Goal: Contribute content: Submit feedback/report problem

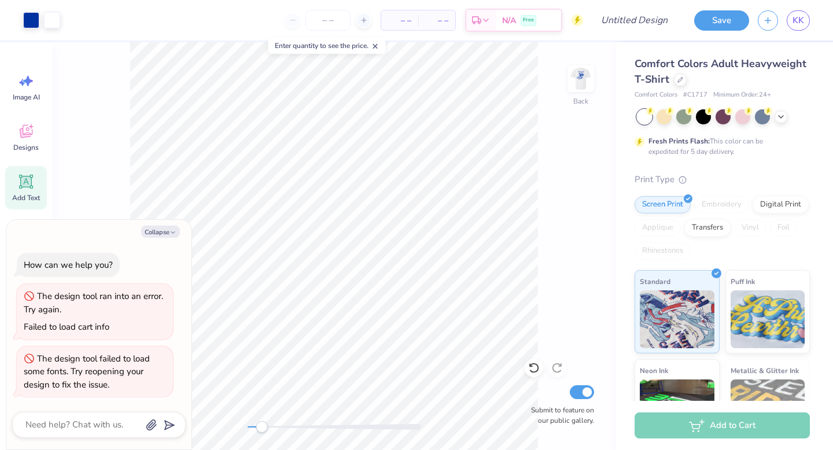
scroll to position [57, 0]
click at [164, 233] on button "Collapse" at bounding box center [160, 232] width 39 height 12
type textarea "x"
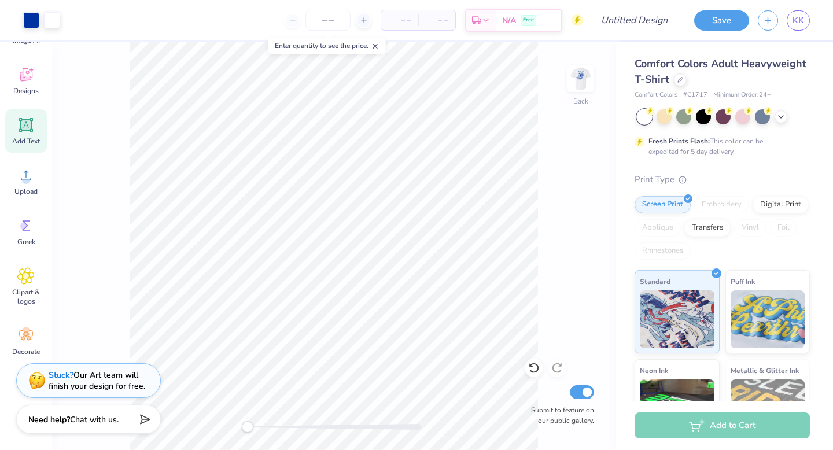
click at [247, 433] on div "Back Submit to feature on our public gallery." at bounding box center [334, 246] width 564 height 408
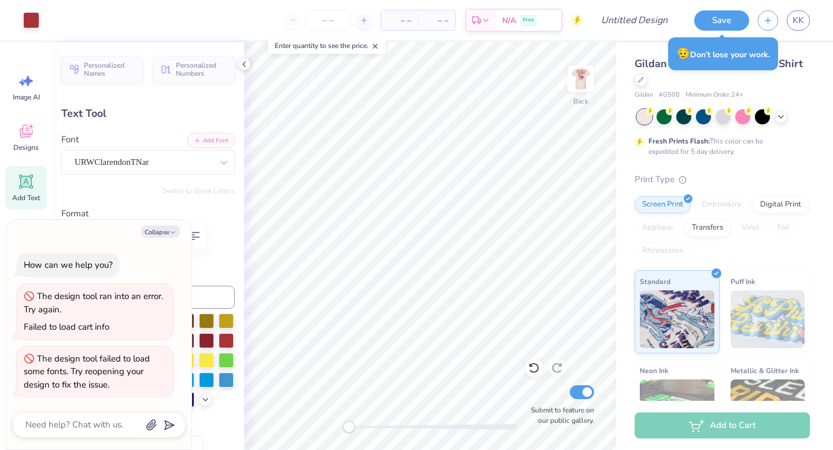
type textarea "x"
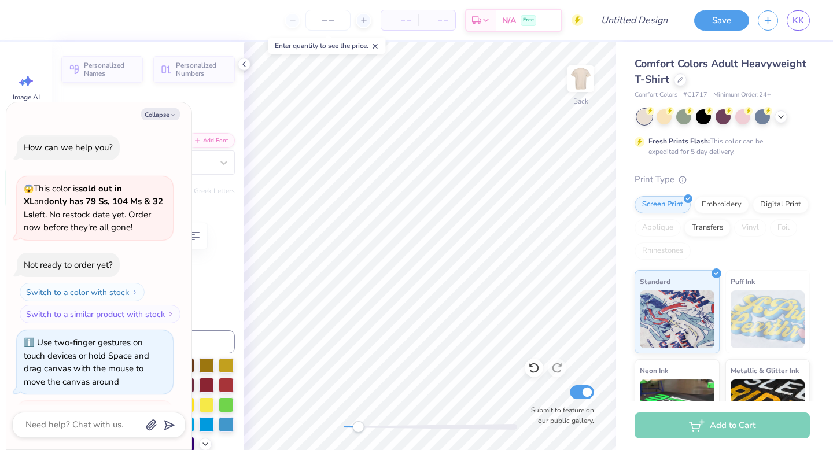
scroll to position [117, 0]
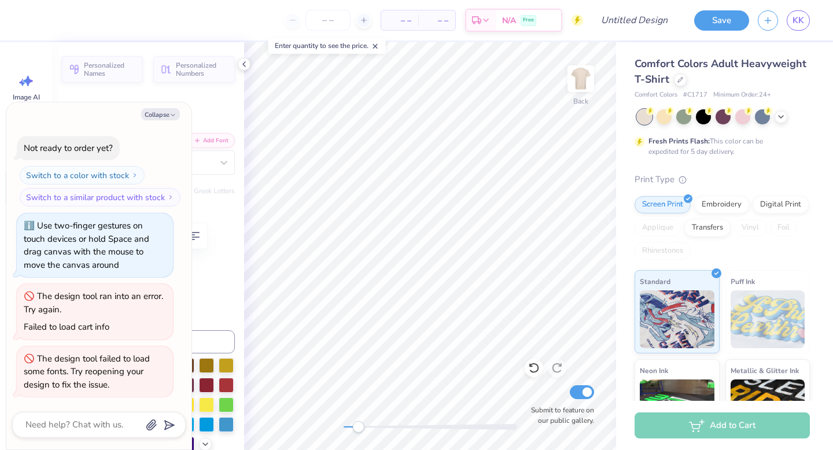
type textarea "x"
type input "0.0"
click at [242, 63] on icon at bounding box center [243, 64] width 9 height 9
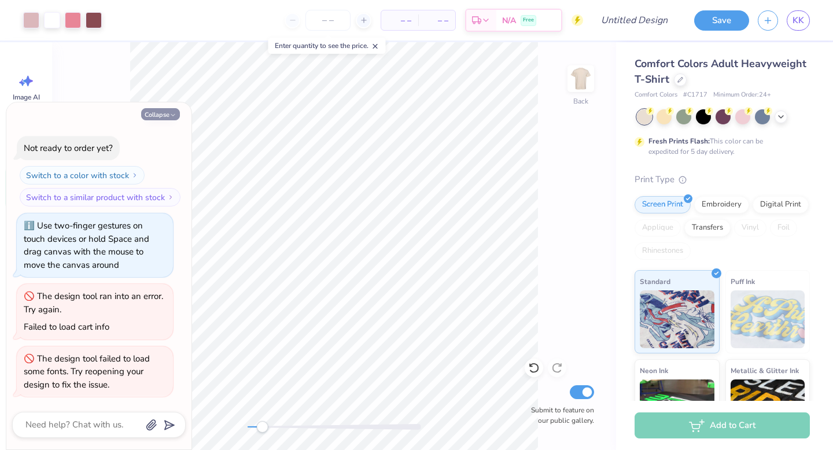
click at [171, 114] on icon "button" at bounding box center [172, 115] width 7 height 7
type textarea "x"
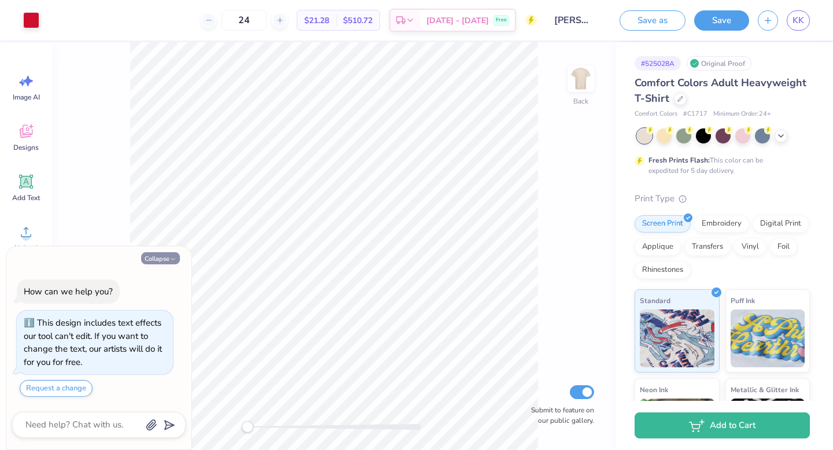
click at [174, 258] on icon "button" at bounding box center [172, 259] width 7 height 7
type textarea "x"
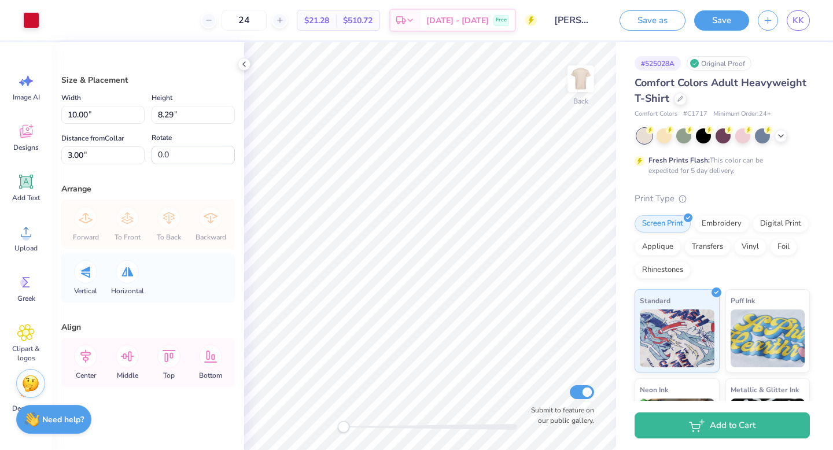
type input "6.95"
type input "5.76"
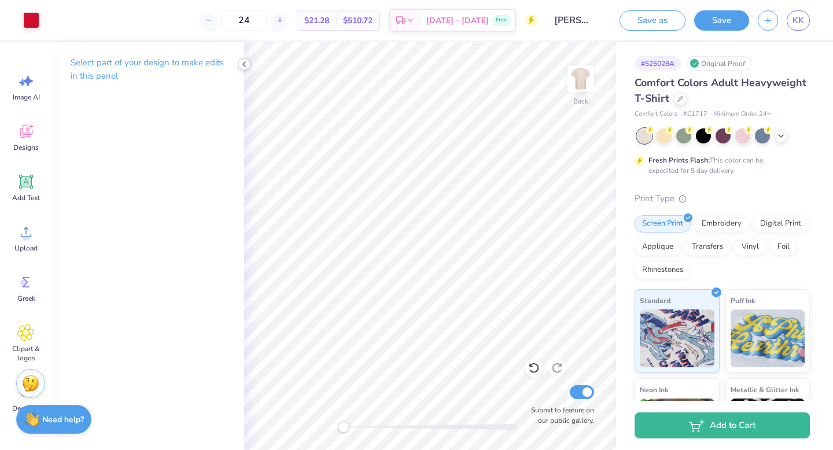
click at [243, 60] on icon at bounding box center [243, 64] width 9 height 9
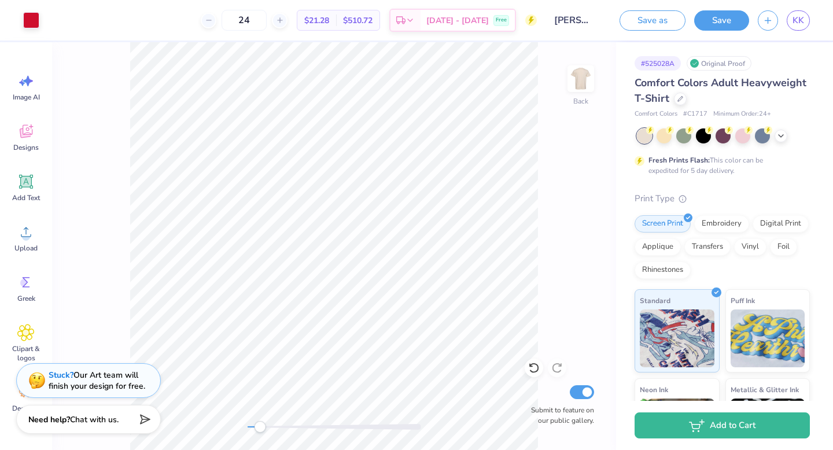
drag, startPoint x: 246, startPoint y: 427, endPoint x: 260, endPoint y: 429, distance: 14.6
click at [260, 429] on div "Accessibility label" at bounding box center [260, 427] width 12 height 12
